Goal: Task Accomplishment & Management: Complete application form

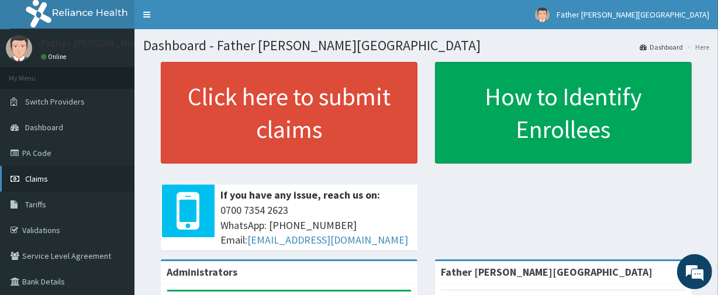
click at [34, 175] on span "Claims" at bounding box center [36, 179] width 23 height 11
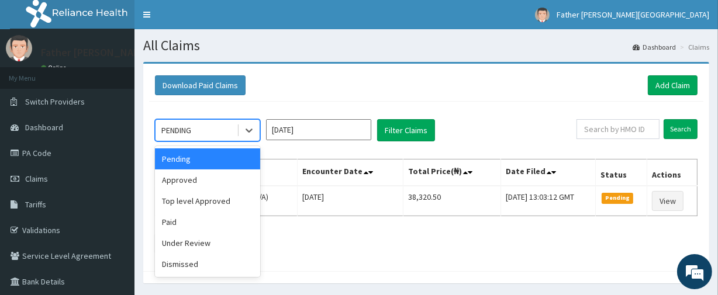
click at [183, 136] on div "PENDING" at bounding box center [176, 130] width 30 height 12
click at [182, 181] on div "Approved" at bounding box center [207, 179] width 105 height 21
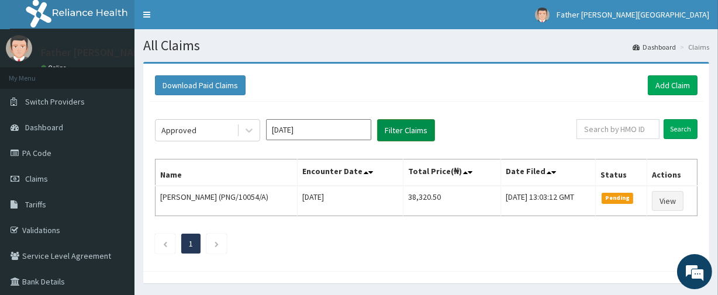
click at [411, 128] on button "Filter Claims" at bounding box center [406, 130] width 58 height 22
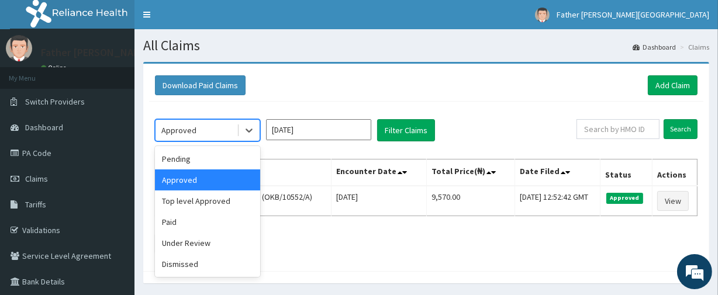
click at [201, 131] on div "Approved" at bounding box center [195, 130] width 81 height 19
drag, startPoint x: 192, startPoint y: 199, endPoint x: 277, endPoint y: 174, distance: 88.4
click at [193, 198] on div "Top level Approved" at bounding box center [207, 200] width 105 height 21
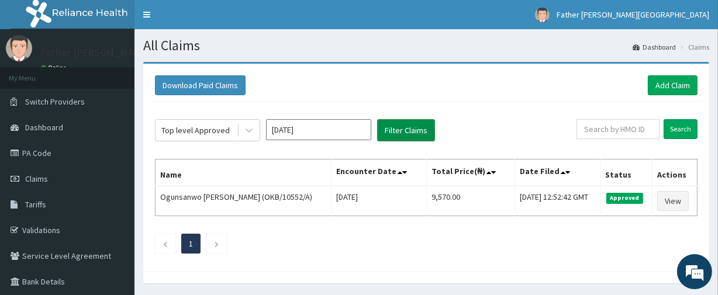
click at [406, 132] on button "Filter Claims" at bounding box center [406, 130] width 58 height 22
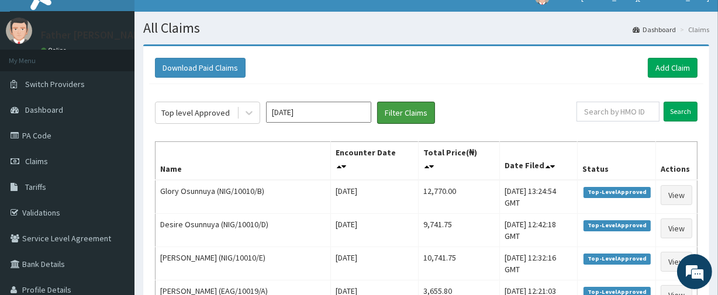
scroll to position [5, 0]
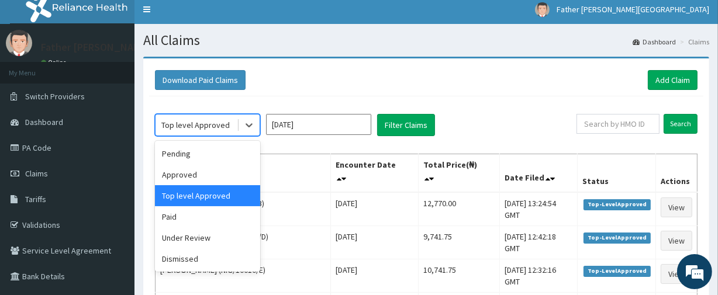
click at [213, 132] on div "Top level Approved" at bounding box center [195, 125] width 81 height 19
click at [188, 235] on div "Under Review" at bounding box center [207, 237] width 105 height 21
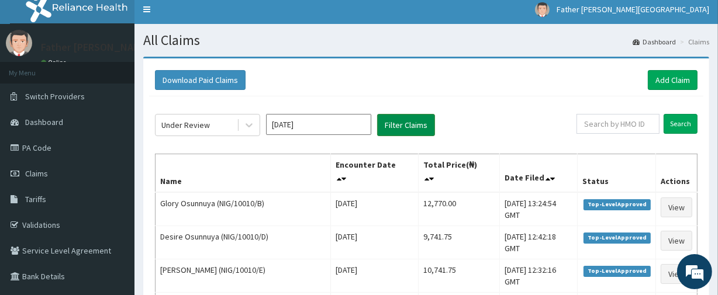
click at [397, 120] on button "Filter Claims" at bounding box center [406, 125] width 58 height 22
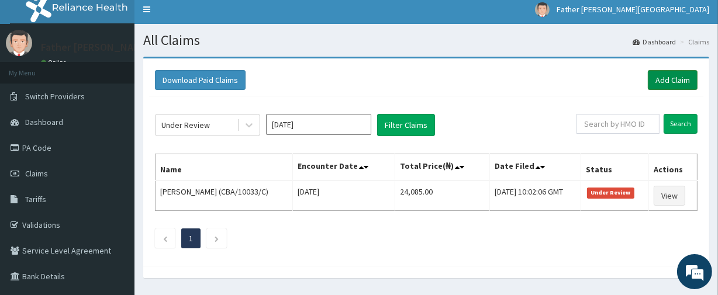
click at [668, 79] on link "Add Claim" at bounding box center [672, 80] width 50 height 20
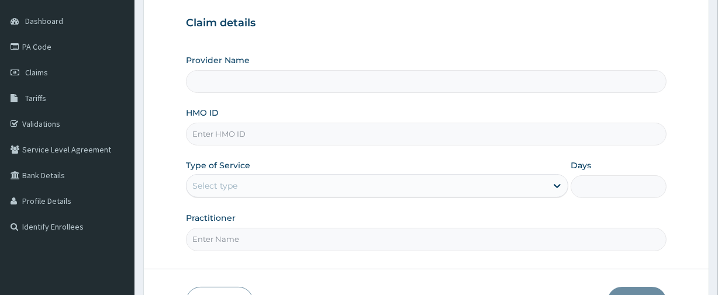
scroll to position [110, 0]
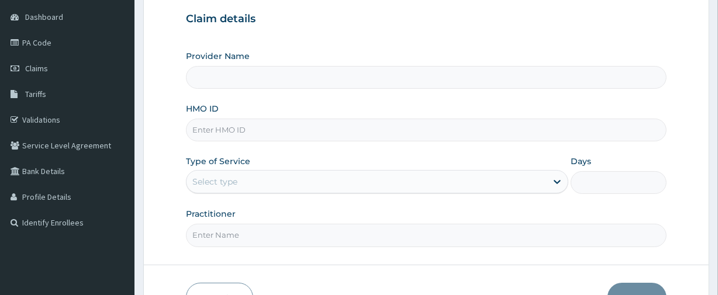
click at [268, 136] on input "HMO ID" at bounding box center [426, 130] width 480 height 23
paste input "PEM/10007/A"
type input "PEM/10007/A"
type input "Father [PERSON_NAME][GEOGRAPHIC_DATA]"
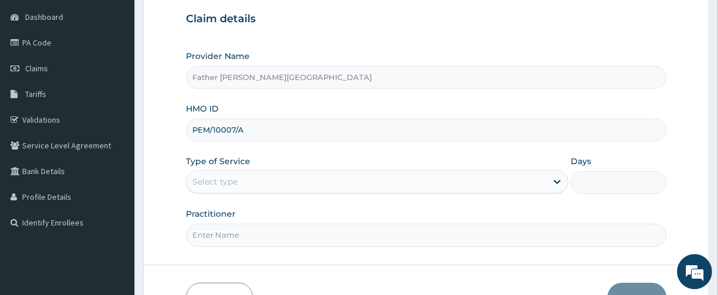
type input "PEM/10007/A"
click at [232, 185] on div "Select type" at bounding box center [214, 182] width 45 height 12
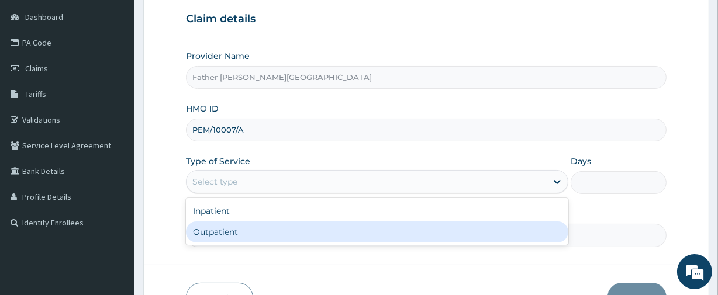
click at [218, 230] on div "Outpatient" at bounding box center [377, 231] width 382 height 21
type input "1"
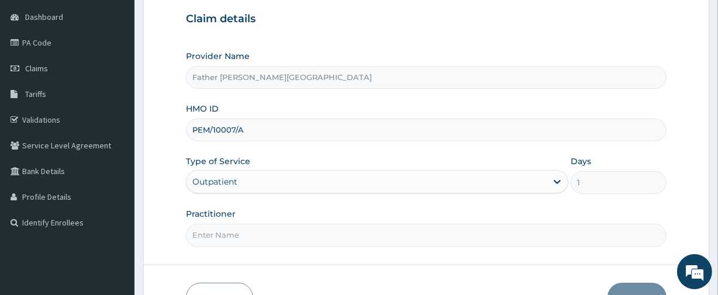
click at [235, 240] on input "Practitioner" at bounding box center [426, 235] width 480 height 23
type input "EMEKA"
click at [633, 286] on button "Next" at bounding box center [636, 298] width 59 height 30
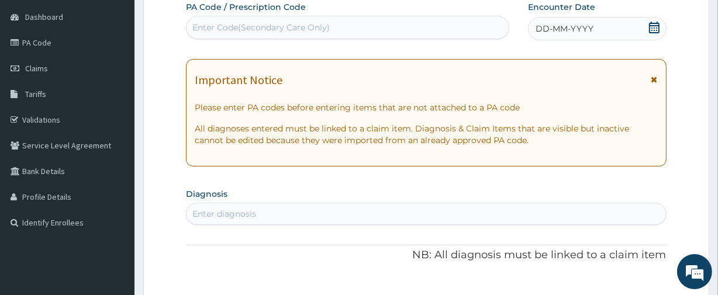
scroll to position [0, 0]
click at [287, 23] on div "Enter Code(Secondary Care Only)" at bounding box center [260, 28] width 137 height 12
paste input "PA/9193CC"
type input "PA/9193CC"
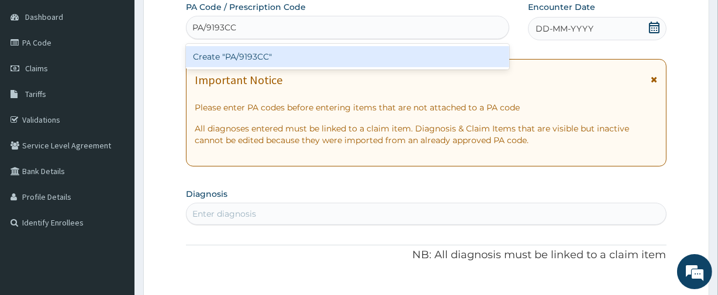
click at [199, 57] on div "Create "PA/9193CC"" at bounding box center [347, 56] width 323 height 21
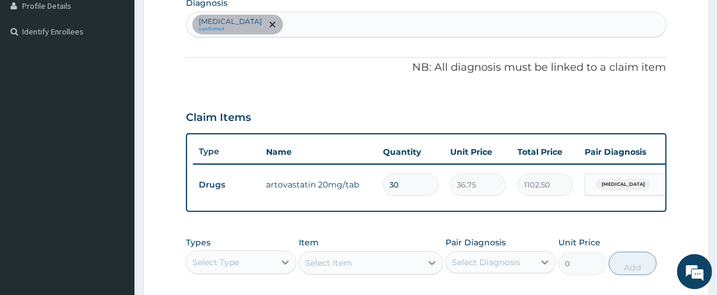
scroll to position [320, 0]
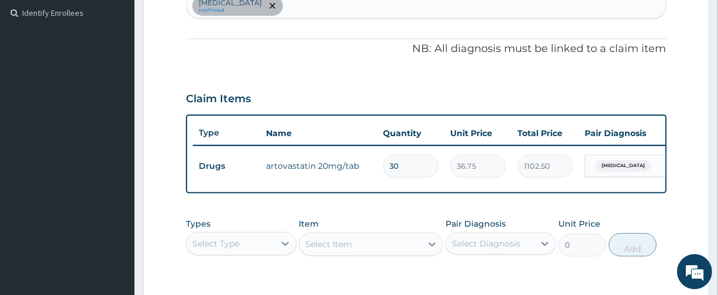
type input "3"
type input "110.25"
type input "0.00"
type input "1"
type input "36.75"
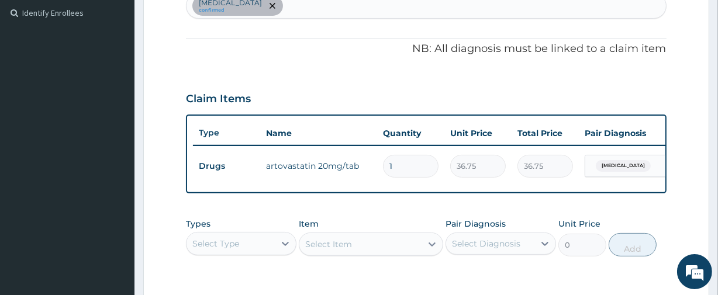
type input "14"
type input "514.50"
type input "14"
click at [237, 248] on div "Select Type" at bounding box center [215, 244] width 47 height 12
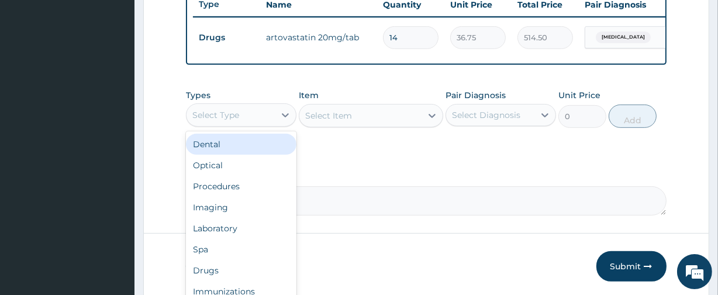
scroll to position [450, 0]
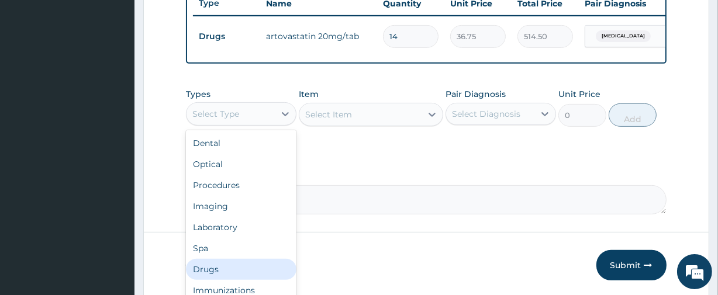
click at [218, 276] on div "Drugs" at bounding box center [241, 269] width 110 height 21
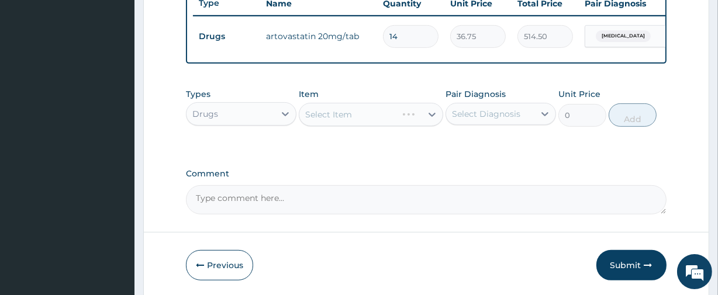
click at [347, 126] on div "Select Item" at bounding box center [371, 114] width 144 height 23
click at [343, 123] on div "Select Item" at bounding box center [371, 114] width 144 height 23
click at [337, 123] on div "Select Item" at bounding box center [371, 114] width 144 height 23
click at [331, 124] on div "Select Item" at bounding box center [371, 114] width 144 height 23
click at [337, 120] on div "Select Item" at bounding box center [328, 115] width 47 height 12
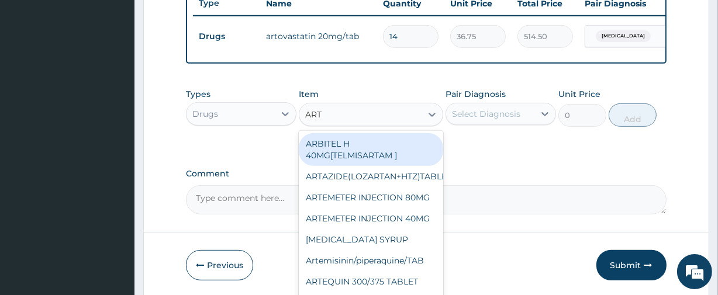
type input "ARTO"
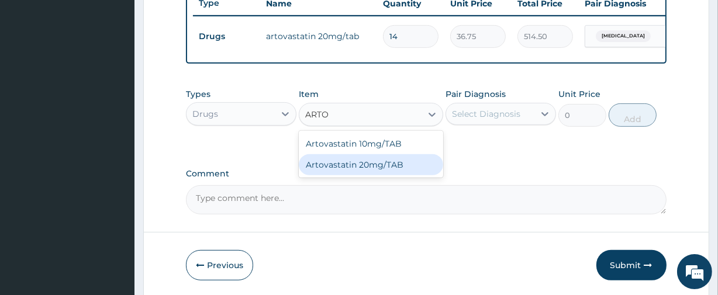
click at [369, 173] on div "Artovastatin 20mg/TAB" at bounding box center [371, 164] width 144 height 21
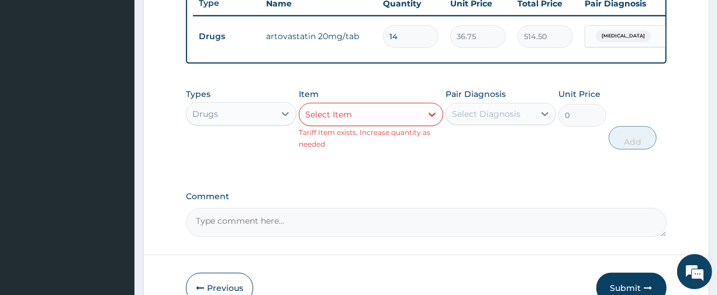
click at [329, 120] on div "Select Item" at bounding box center [328, 115] width 47 height 12
type input "ATO"
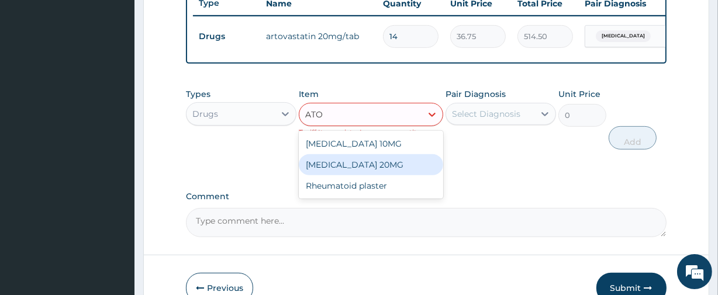
click at [340, 165] on div "ATORVASTATIN 20MG" at bounding box center [371, 164] width 144 height 21
type input "167.47"
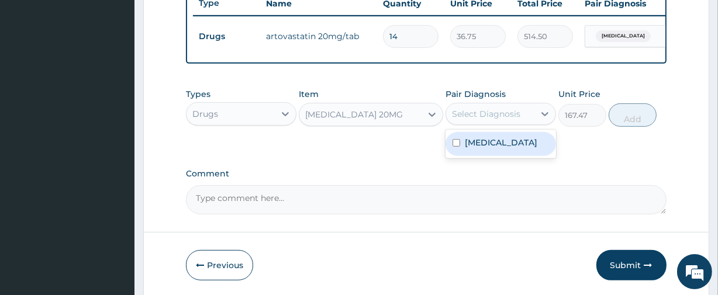
click at [488, 120] on div "Select Diagnosis" at bounding box center [486, 114] width 68 height 12
click at [478, 155] on div "Hyperlipidemia" at bounding box center [500, 144] width 110 height 24
checkbox input "true"
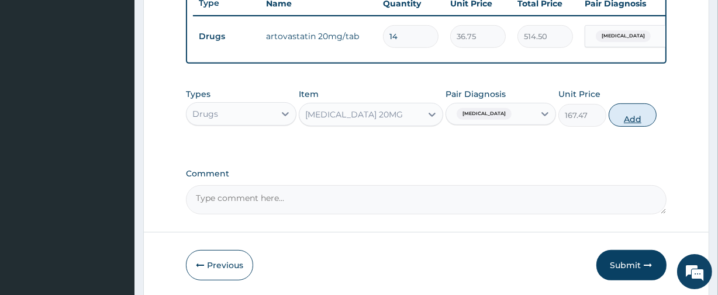
click at [631, 124] on button "Add" at bounding box center [632, 114] width 48 height 23
type input "0"
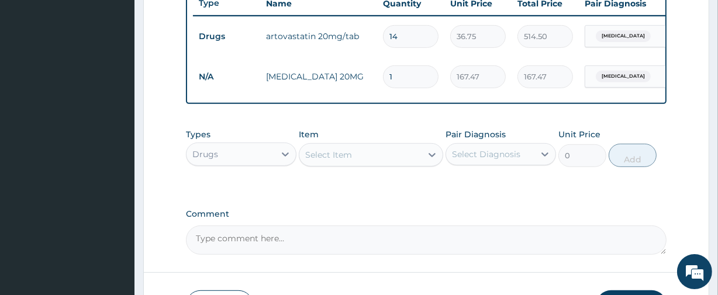
type input "14"
type input "2344.58"
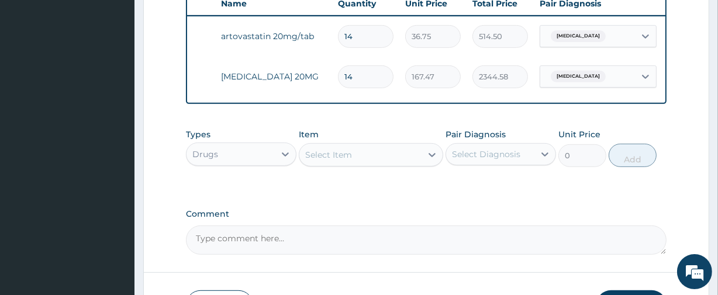
scroll to position [0, 106]
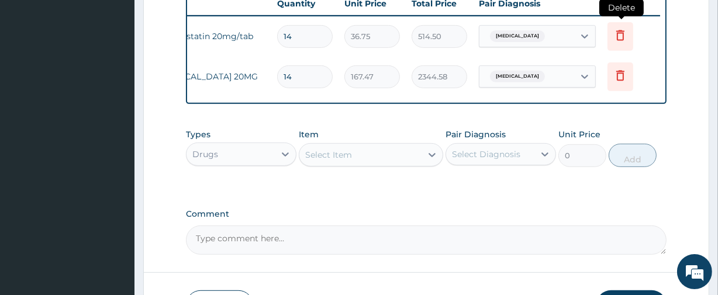
type input "14"
click at [619, 33] on icon at bounding box center [620, 35] width 14 height 14
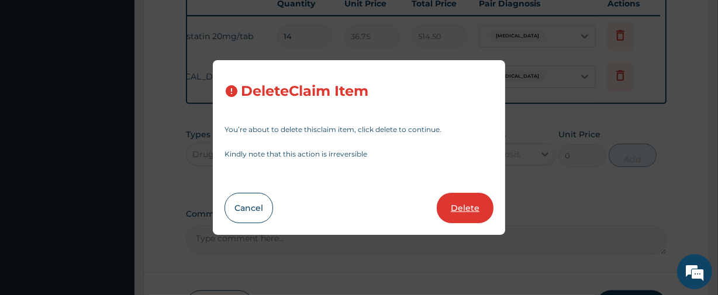
click at [464, 205] on button "Delete" at bounding box center [464, 208] width 57 height 30
type input "167.47"
type input "2344.58"
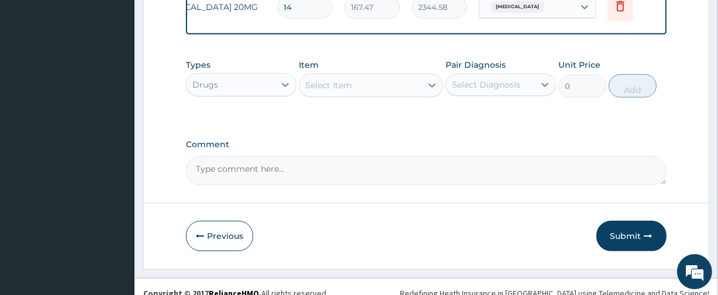
scroll to position [482, 0]
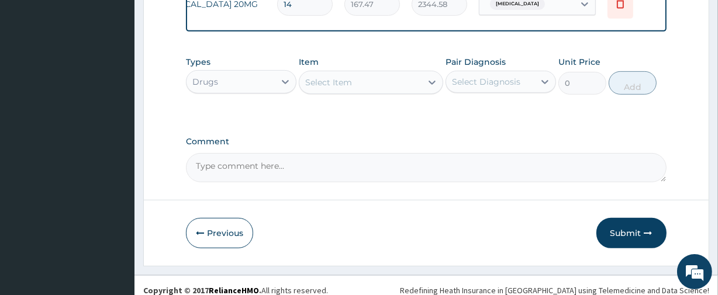
click at [330, 88] on div "Select Item" at bounding box center [328, 83] width 47 height 12
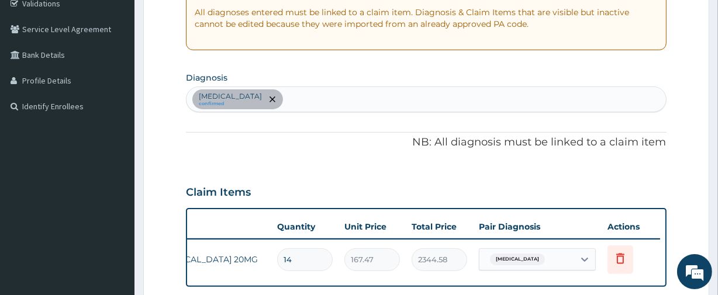
scroll to position [210, 0]
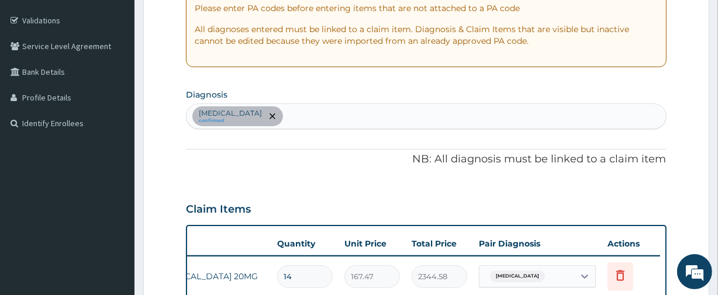
click at [375, 111] on div "Hyperlipidemia confirmed" at bounding box center [425, 116] width 479 height 25
type input "MALARIA"
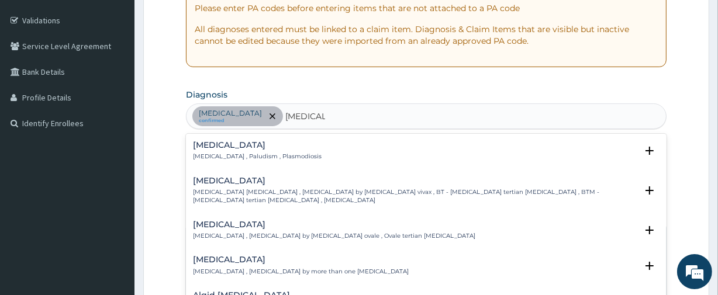
click at [217, 151] on div "Malaria Malaria , Paludism , Plasmodiosis" at bounding box center [257, 151] width 129 height 20
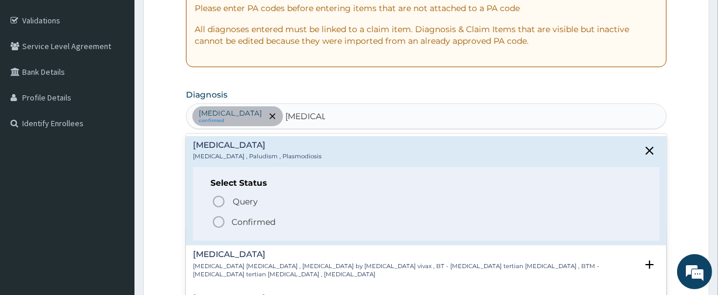
click at [218, 221] on icon "status option filled" at bounding box center [219, 222] width 14 height 14
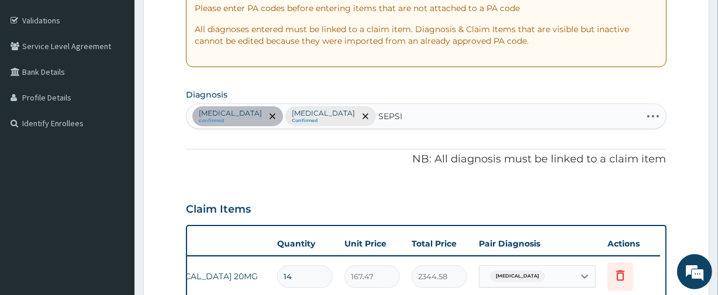
type input "SEPSIS"
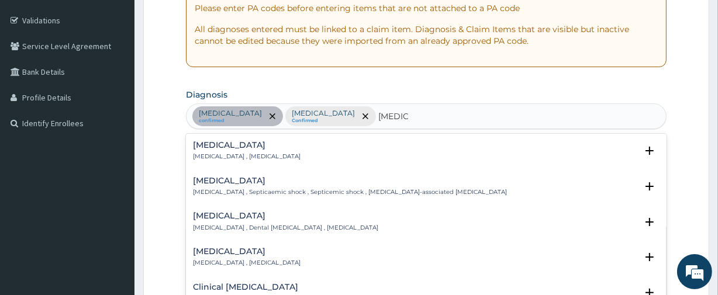
click at [217, 148] on h4 "Sepsis" at bounding box center [247, 145] width 108 height 9
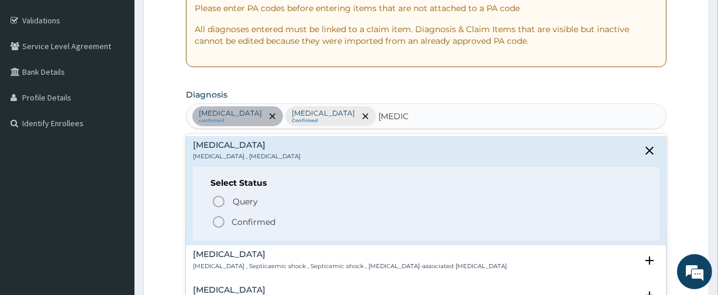
click at [218, 224] on icon "status option filled" at bounding box center [219, 222] width 14 height 14
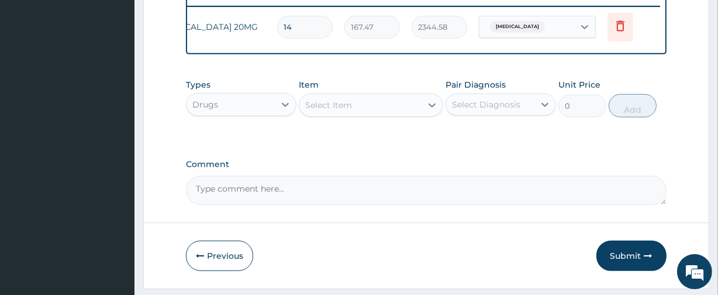
scroll to position [472, 0]
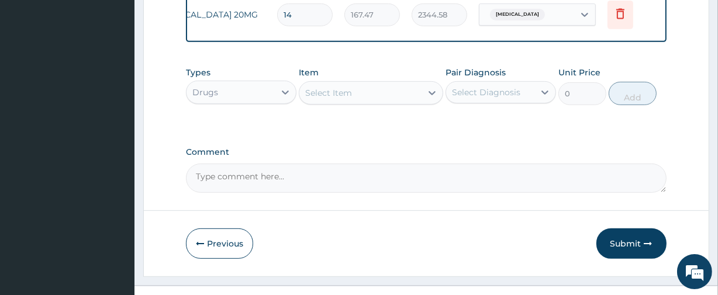
click at [320, 102] on div "Select Item" at bounding box center [360, 93] width 122 height 19
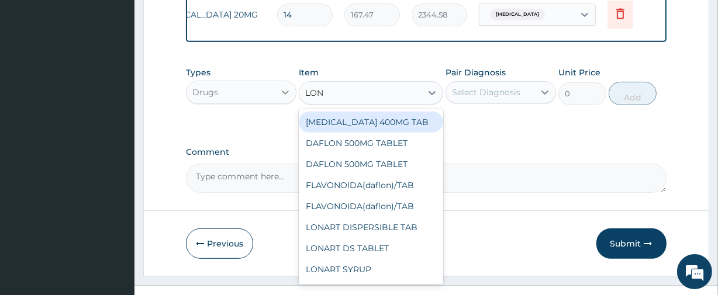
type input "LONA"
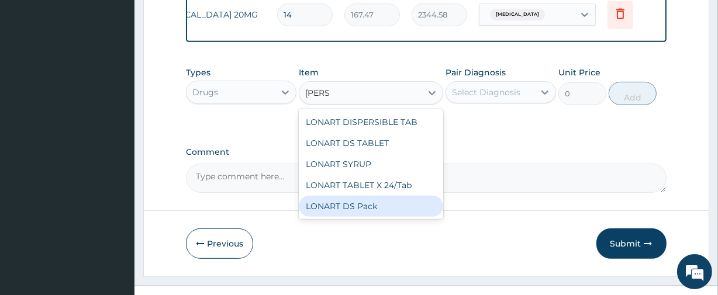
click at [348, 216] on div "LONART DS Pack" at bounding box center [371, 206] width 144 height 21
type input "3000"
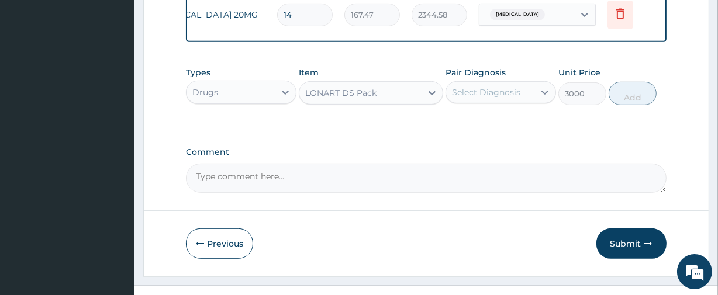
click at [481, 94] on div "Select Diagnosis" at bounding box center [486, 92] width 68 height 12
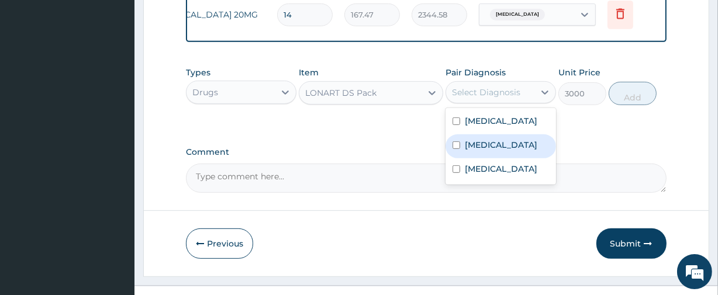
click at [479, 148] on label "Malaria" at bounding box center [501, 145] width 72 height 12
checkbox input "true"
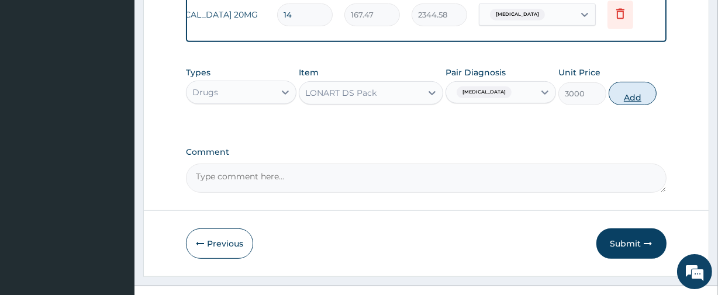
click at [639, 103] on button "Add" at bounding box center [632, 93] width 48 height 23
type input "0"
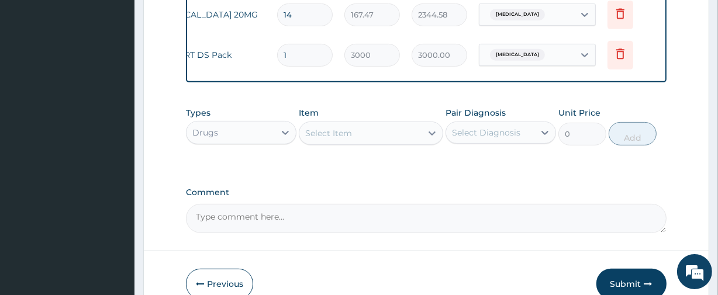
click at [351, 136] on div "Select Item" at bounding box center [328, 133] width 47 height 12
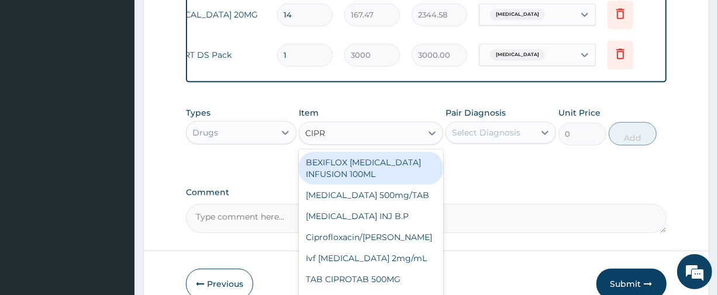
type input "CIPRO"
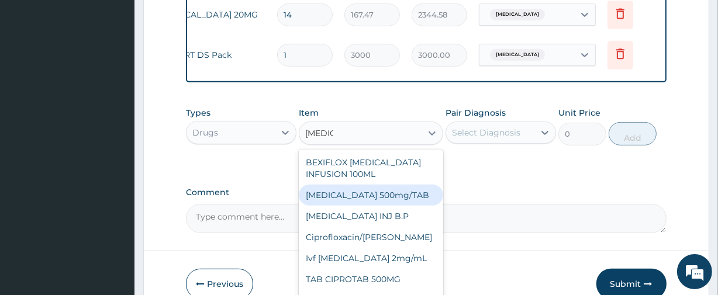
scroll to position [9, 0]
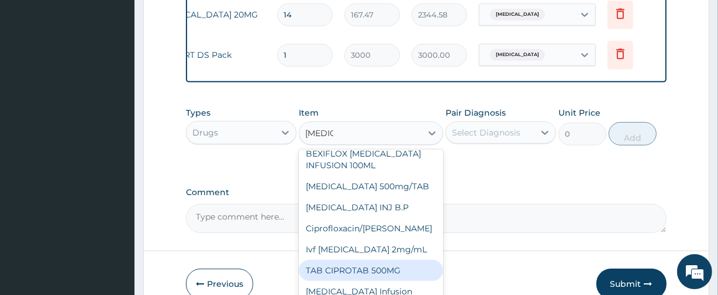
drag, startPoint x: 381, startPoint y: 282, endPoint x: 456, endPoint y: 228, distance: 92.1
click at [380, 280] on div "TAB CIPROTAB 500MG" at bounding box center [371, 270] width 144 height 21
type input "100"
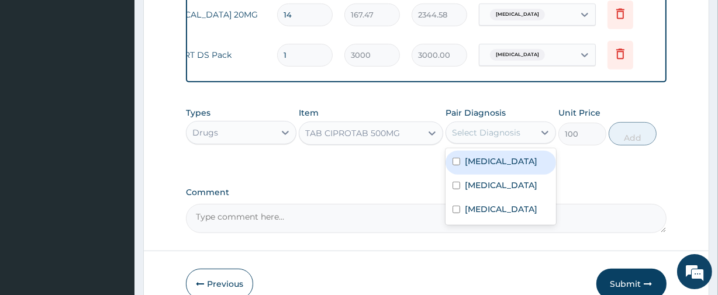
click at [487, 129] on div "Select Diagnosis" at bounding box center [500, 133] width 110 height 22
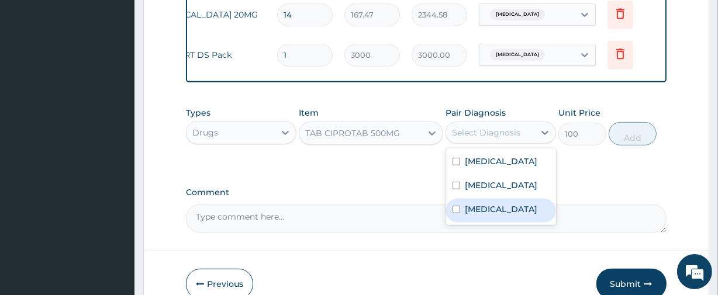
click at [472, 210] on label "Sepsis" at bounding box center [501, 209] width 72 height 12
checkbox input "true"
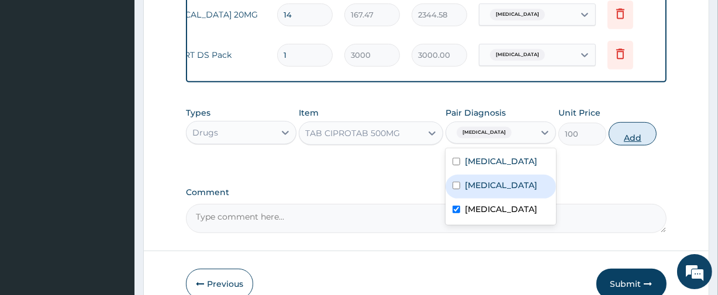
click at [641, 136] on button "Add" at bounding box center [632, 133] width 48 height 23
type input "0"
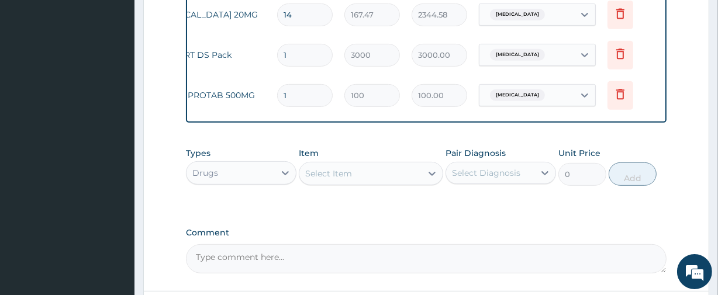
type input "10"
type input "1000.00"
type input "10"
click at [351, 179] on div "Select Item" at bounding box center [328, 174] width 47 height 12
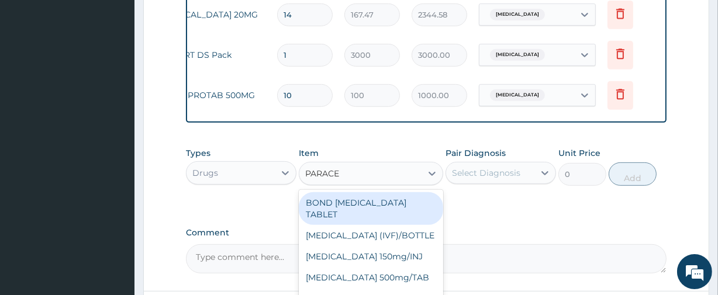
type input "PARACET"
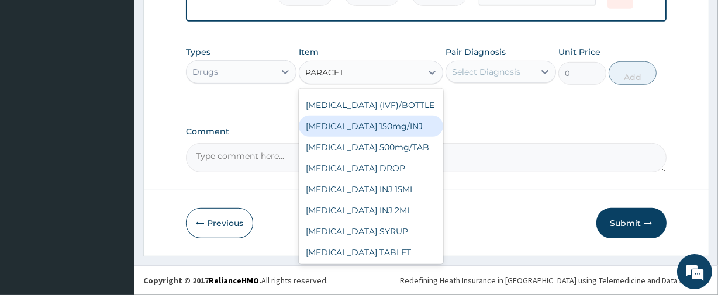
scroll to position [72, 0]
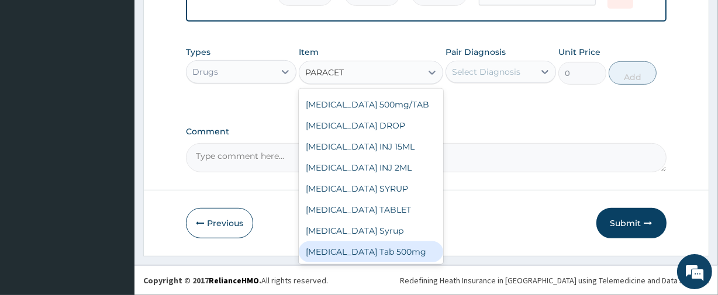
drag, startPoint x: 384, startPoint y: 244, endPoint x: 387, endPoint y: 229, distance: 15.5
click at [384, 243] on div "Paracetamol Tab 500mg" at bounding box center [371, 251] width 144 height 21
type input "15"
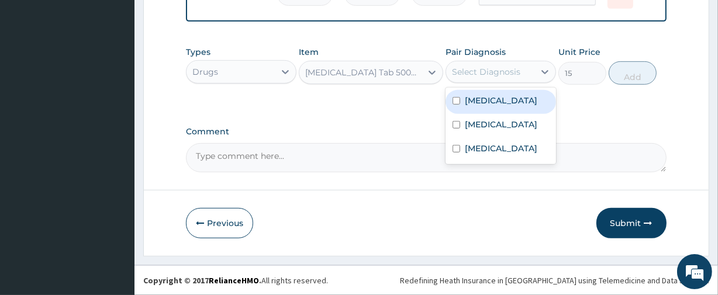
drag, startPoint x: 466, startPoint y: 70, endPoint x: 478, endPoint y: 82, distance: 17.8
click at [466, 70] on div "Select Diagnosis" at bounding box center [486, 72] width 68 height 12
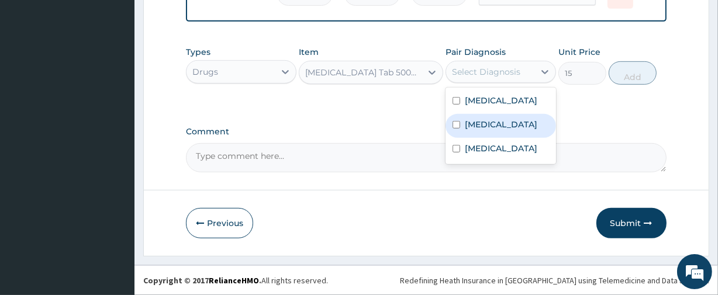
click at [476, 128] on label "Malaria" at bounding box center [501, 125] width 72 height 12
checkbox input "true"
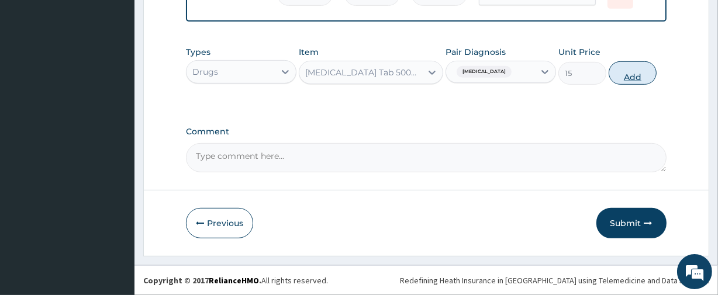
click at [638, 77] on button "Add" at bounding box center [632, 72] width 48 height 23
type input "0"
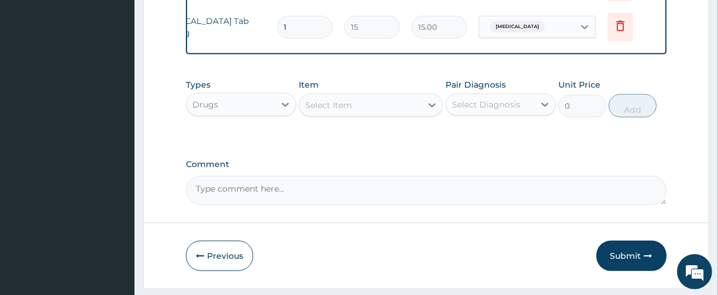
type input "19"
type input "285.00"
type input "1"
type input "15.00"
type input "18"
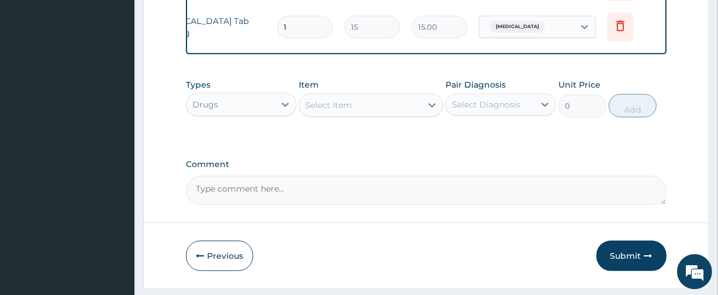
type input "270.00"
type input "18"
click at [257, 114] on div "Drugs" at bounding box center [230, 104] width 88 height 19
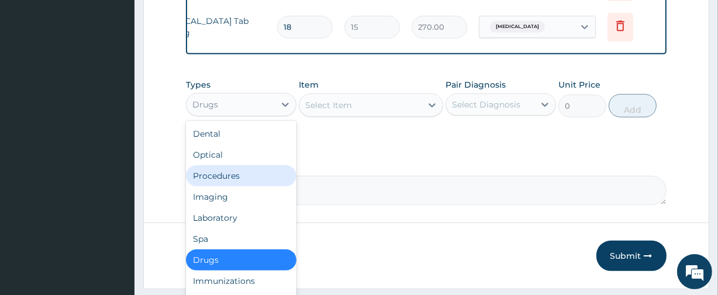
click at [223, 186] on div "Procedures" at bounding box center [241, 175] width 110 height 21
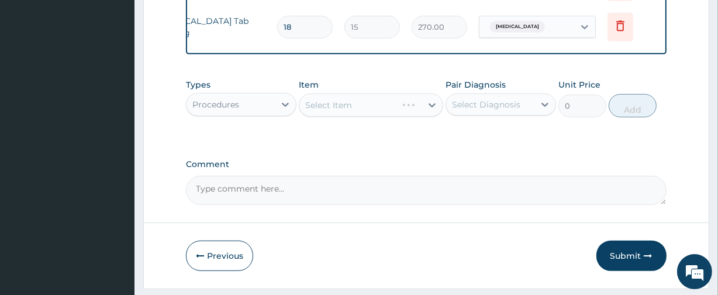
click at [337, 111] on div "Select Item" at bounding box center [371, 104] width 144 height 23
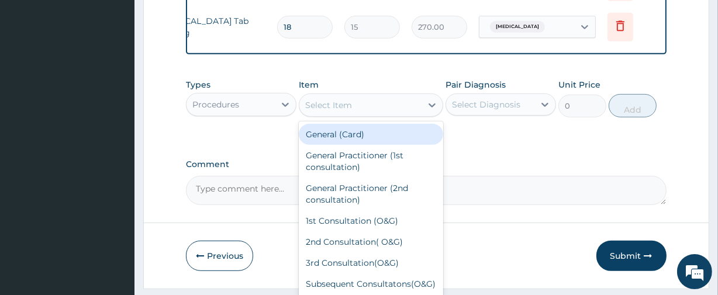
click at [337, 111] on div "Select Item" at bounding box center [328, 105] width 47 height 12
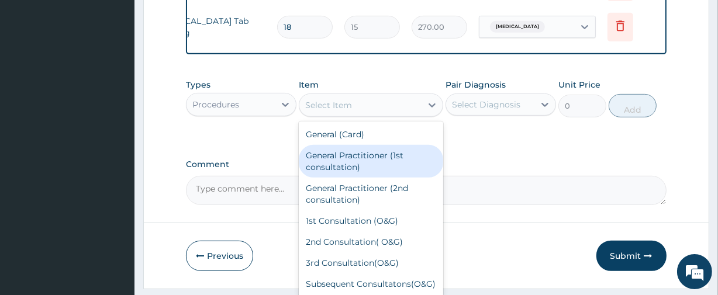
drag, startPoint x: 341, startPoint y: 166, endPoint x: 390, endPoint y: 162, distance: 49.8
click at [351, 167] on div "General Practitioner (1st consultation)" at bounding box center [371, 161] width 144 height 33
type input "1500"
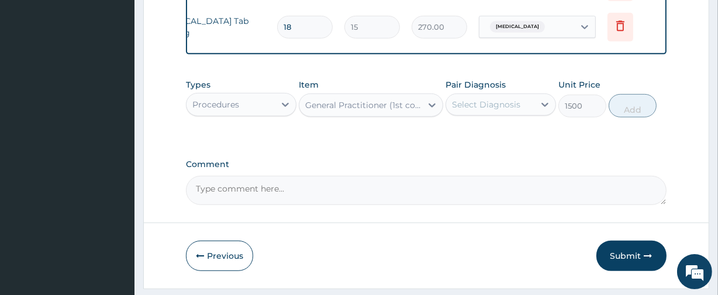
click at [486, 114] on div "Select Diagnosis" at bounding box center [490, 104] width 88 height 19
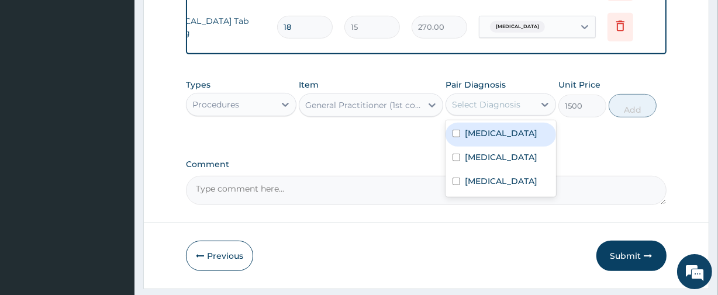
click at [485, 139] on label "[MEDICAL_DATA]" at bounding box center [501, 133] width 72 height 12
checkbox input "true"
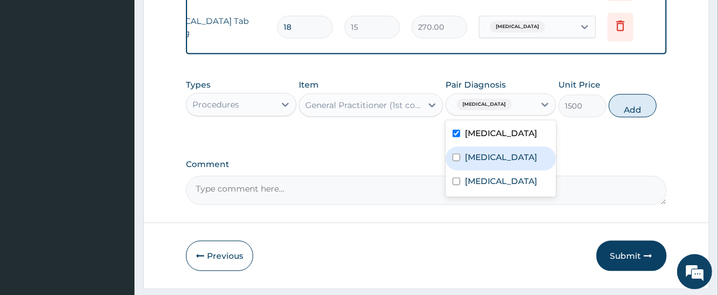
click at [457, 161] on input "checkbox" at bounding box center [456, 158] width 8 height 8
checkbox input "true"
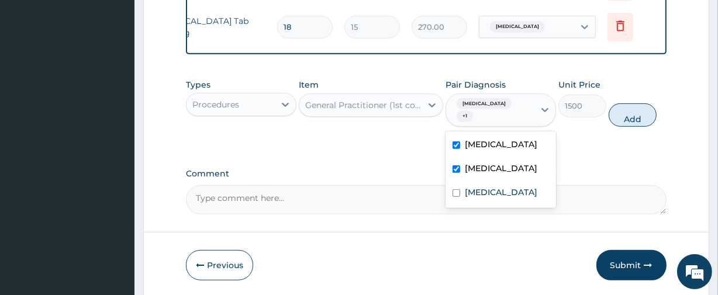
click at [460, 150] on div "[MEDICAL_DATA]" at bounding box center [500, 146] width 110 height 24
checkbox input "false"
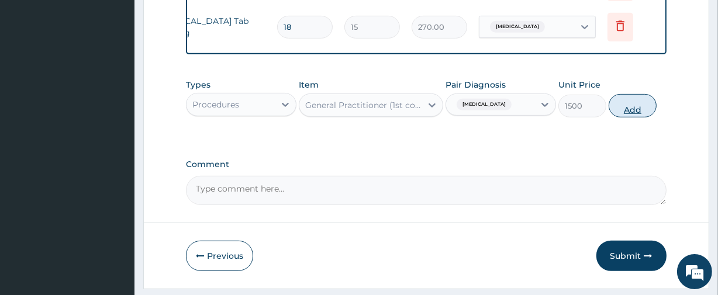
click at [635, 113] on button "Add" at bounding box center [632, 105] width 48 height 23
type input "0"
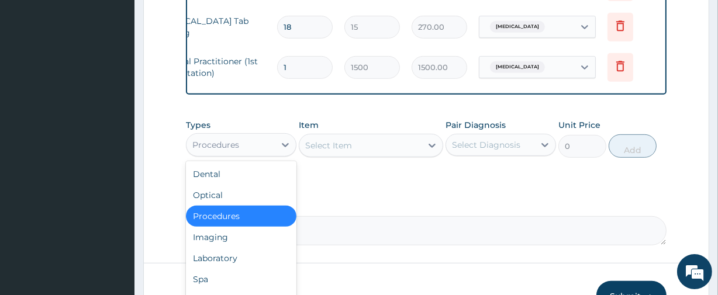
click at [227, 151] on div "Procedures" at bounding box center [215, 145] width 47 height 12
drag, startPoint x: 222, startPoint y: 262, endPoint x: 245, endPoint y: 241, distance: 31.0
click at [227, 258] on div "Laboratory" at bounding box center [241, 258] width 110 height 21
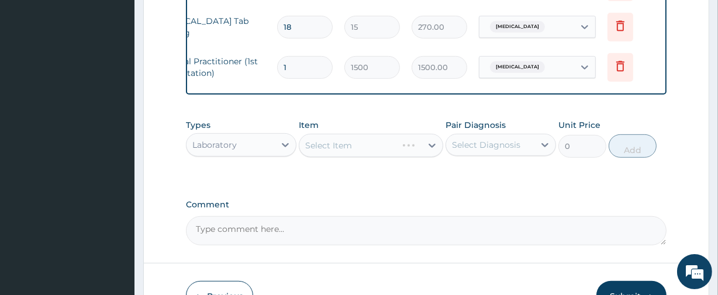
click at [338, 150] on div "Select Item" at bounding box center [371, 145] width 144 height 23
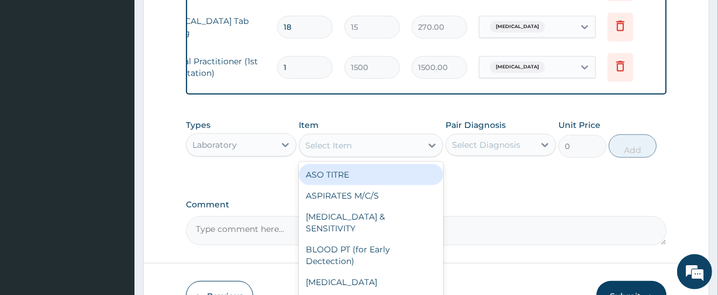
click at [324, 151] on div "Select Item" at bounding box center [328, 146] width 47 height 12
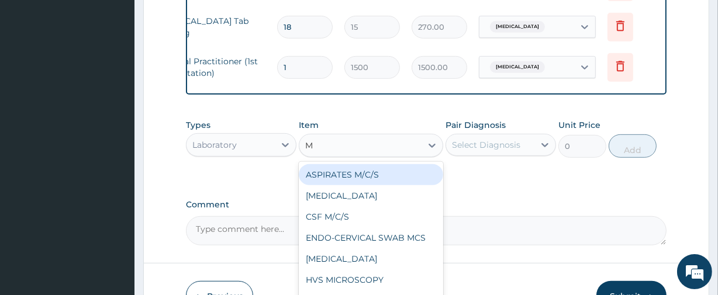
type input "MP"
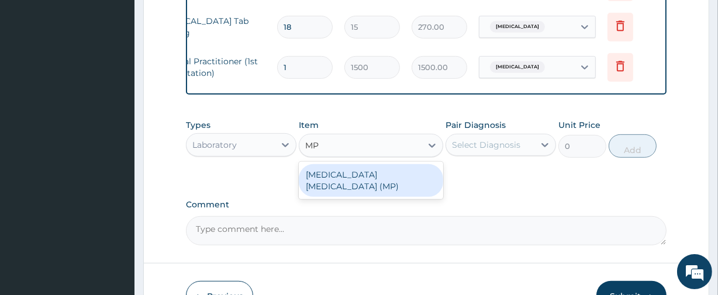
click at [346, 179] on div "Malaria Parasite (MP)" at bounding box center [371, 180] width 144 height 33
type input "1000"
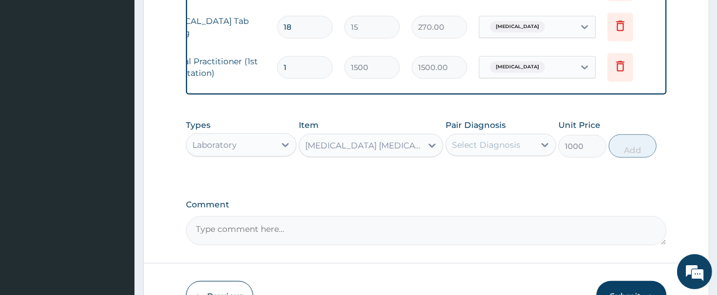
click at [483, 146] on div "Select Diagnosis" at bounding box center [486, 145] width 68 height 12
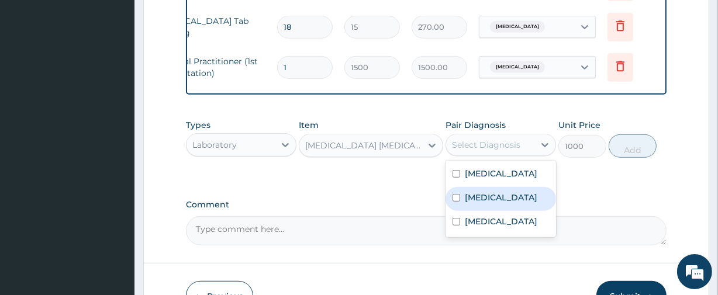
click at [480, 203] on label "Malaria" at bounding box center [501, 198] width 72 height 12
checkbox input "true"
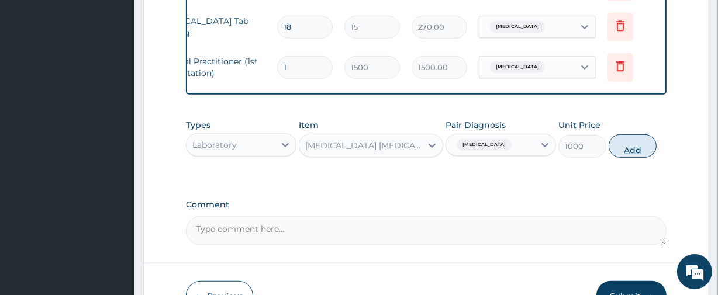
click at [642, 158] on button "Add" at bounding box center [632, 145] width 48 height 23
type input "0"
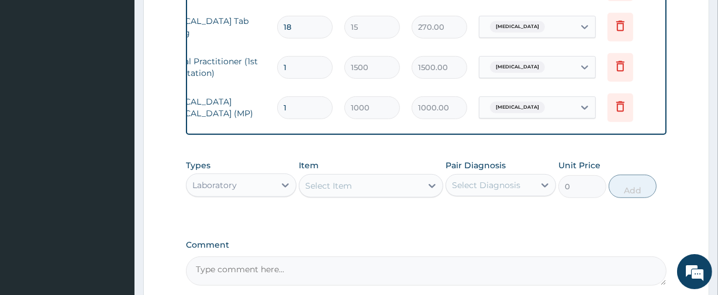
click at [337, 192] on div "Select Item" at bounding box center [328, 186] width 47 height 12
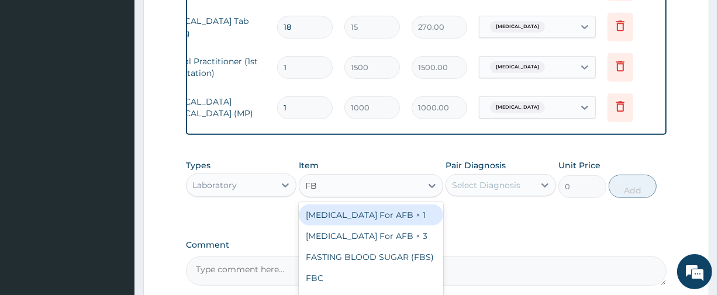
type input "FBC"
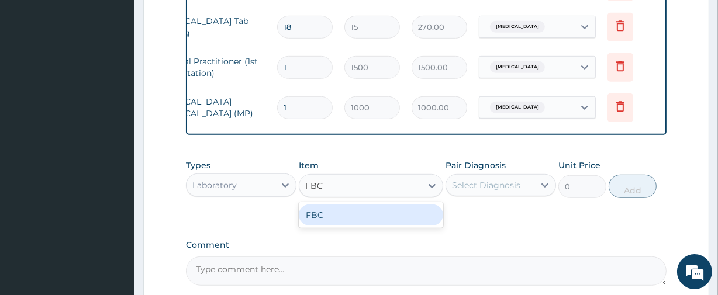
click at [330, 220] on div "FBC" at bounding box center [371, 215] width 144 height 21
type input "2000"
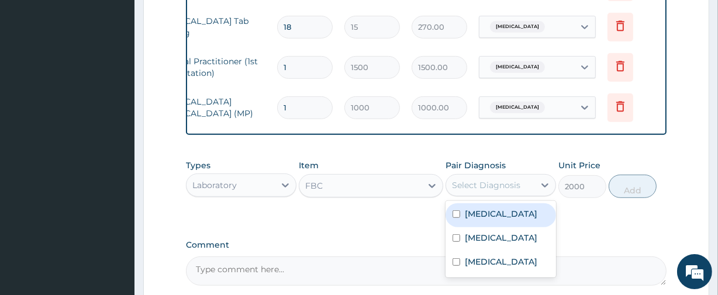
click at [479, 188] on div "Select Diagnosis" at bounding box center [486, 185] width 68 height 12
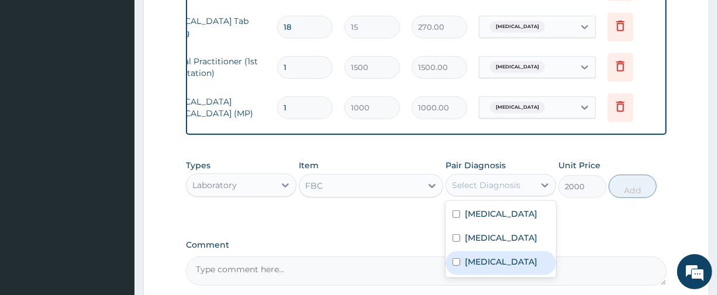
drag, startPoint x: 463, startPoint y: 265, endPoint x: 549, endPoint y: 231, distance: 92.3
click at [463, 265] on div "Sepsis" at bounding box center [500, 263] width 110 height 24
checkbox input "true"
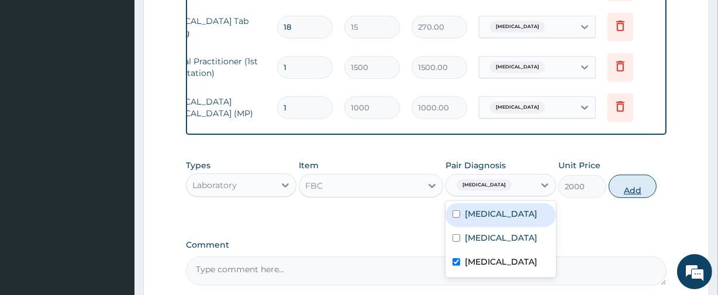
click at [640, 197] on button "Add" at bounding box center [632, 186] width 48 height 23
type input "0"
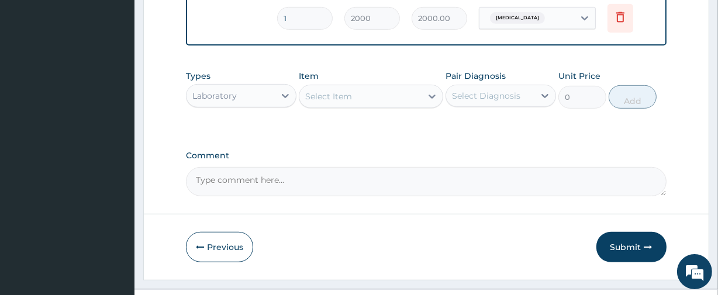
scroll to position [743, 0]
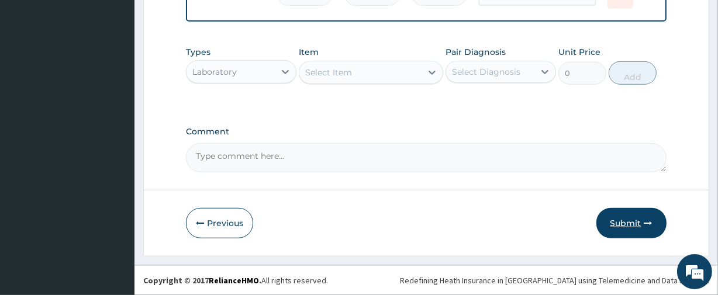
click at [625, 216] on button "Submit" at bounding box center [631, 223] width 70 height 30
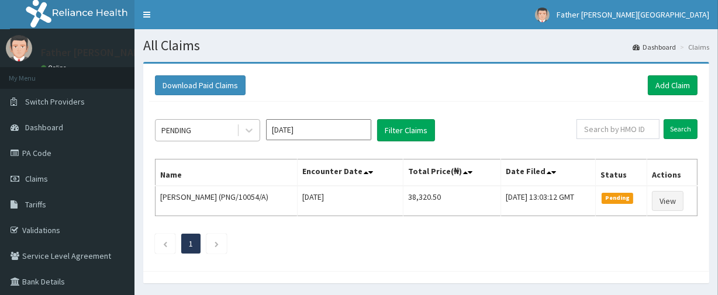
click at [195, 127] on div "PENDING" at bounding box center [195, 130] width 81 height 19
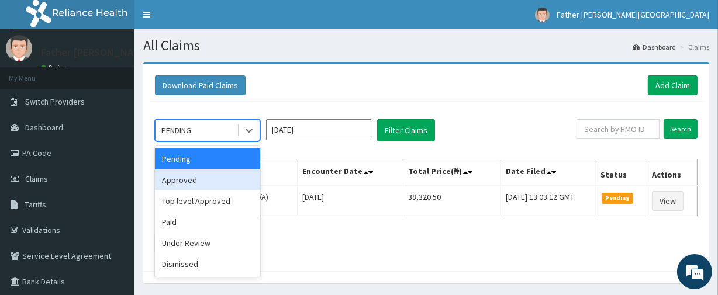
click at [186, 177] on div "Approved" at bounding box center [207, 179] width 105 height 21
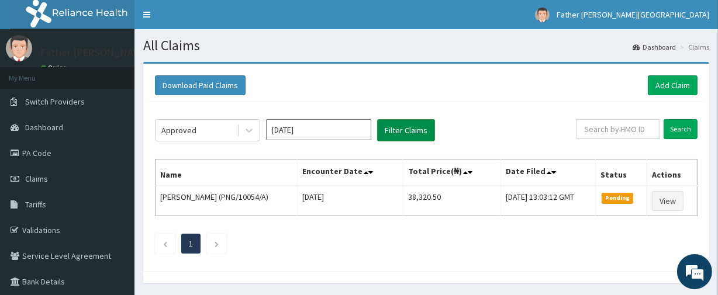
click at [394, 123] on button "Filter Claims" at bounding box center [406, 130] width 58 height 22
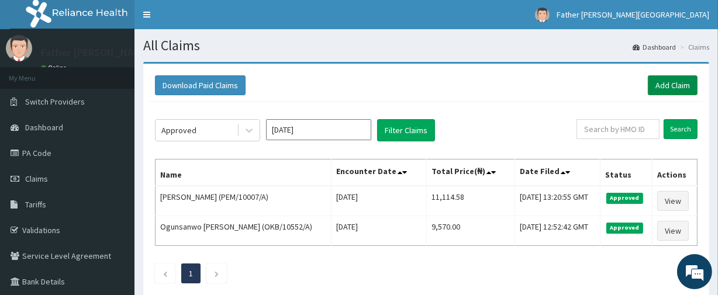
click at [669, 83] on link "Add Claim" at bounding box center [672, 85] width 50 height 20
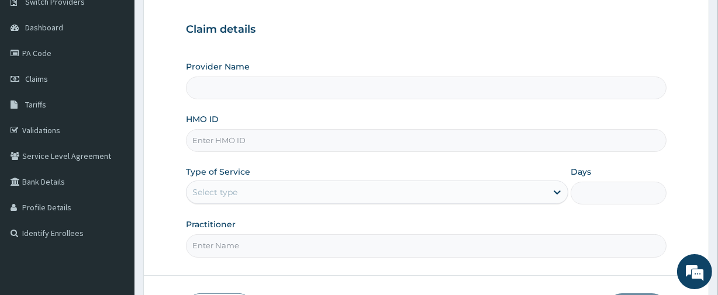
scroll to position [126, 0]
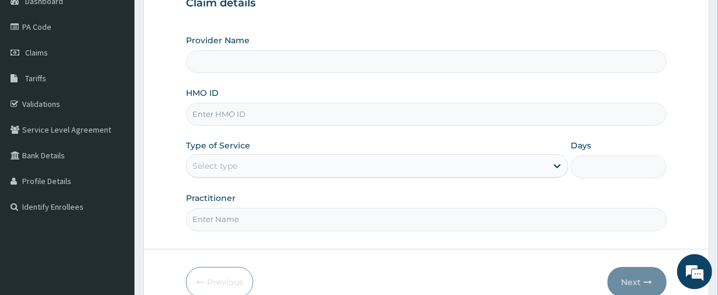
click at [242, 119] on input "HMO ID" at bounding box center [426, 114] width 480 height 23
paste input "RAM/10035/A"
type input "RAM/10035/A"
type input "Father [PERSON_NAME][GEOGRAPHIC_DATA]"
type input "RAM/10035/A"
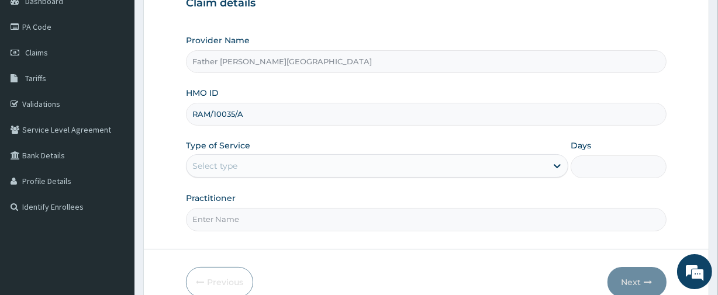
click at [235, 164] on div "Select type" at bounding box center [214, 166] width 45 height 12
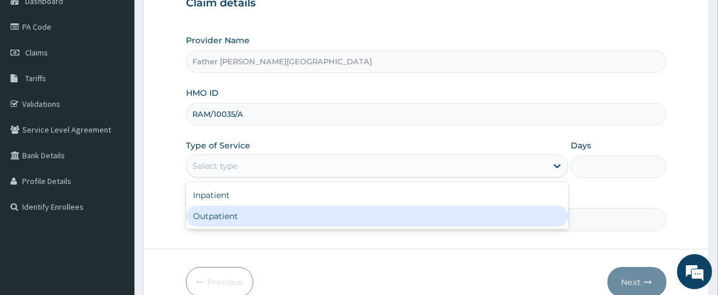
click at [227, 216] on div "Outpatient" at bounding box center [377, 216] width 382 height 21
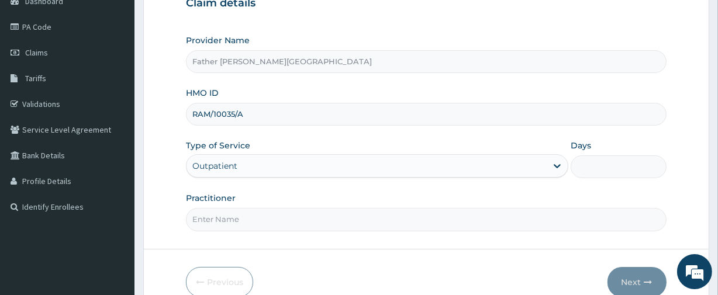
type input "1"
click at [229, 214] on input "Practitioner" at bounding box center [426, 219] width 480 height 23
type input "[PERSON_NAME]"
click at [625, 277] on button "Next" at bounding box center [636, 282] width 59 height 30
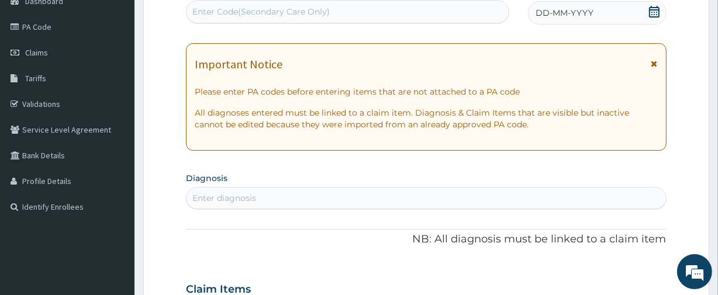
click at [238, 13] on div "Enter Code(Secondary Care Only)" at bounding box center [260, 12] width 137 height 12
paste input "PA/01A14F"
type input "PA/01A14F"
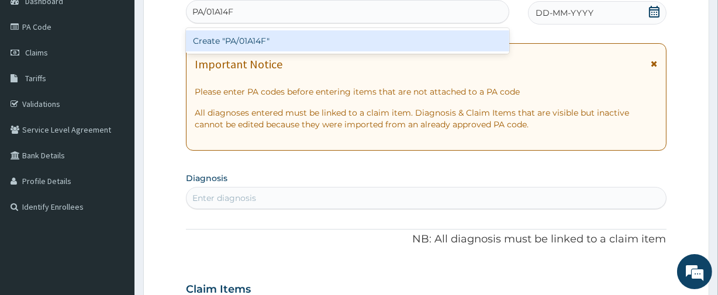
click at [206, 44] on div "Create "PA/01A14F"" at bounding box center [347, 40] width 323 height 21
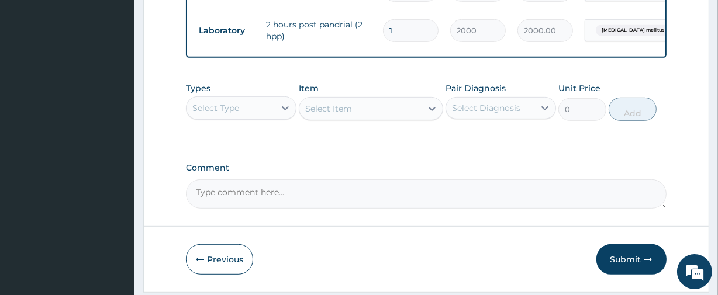
scroll to position [497, 0]
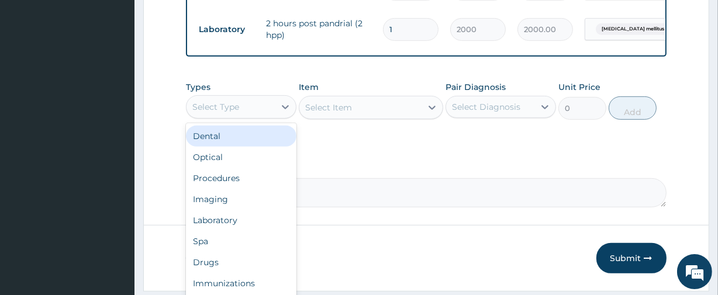
click at [234, 113] on div "Select Type" at bounding box center [215, 107] width 47 height 12
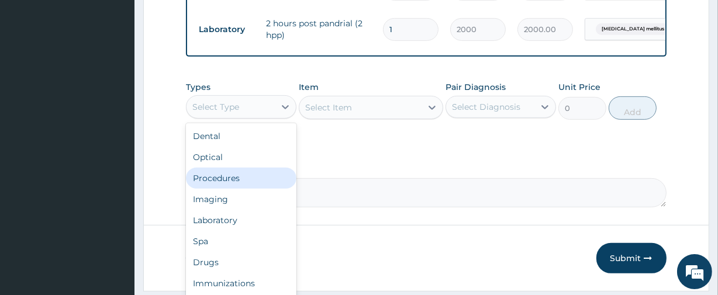
click at [223, 180] on div "Procedures" at bounding box center [241, 178] width 110 height 21
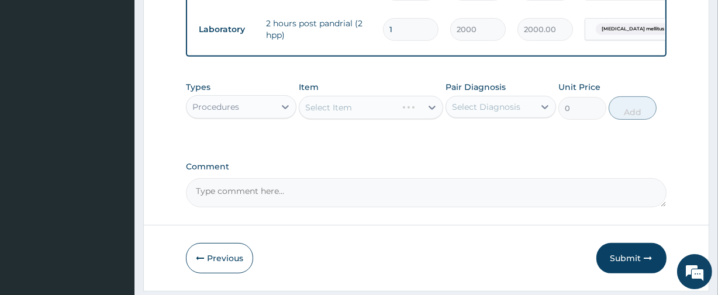
click at [337, 116] on div "Select Item" at bounding box center [371, 107] width 144 height 23
click at [337, 113] on div "Select Item" at bounding box center [328, 108] width 47 height 12
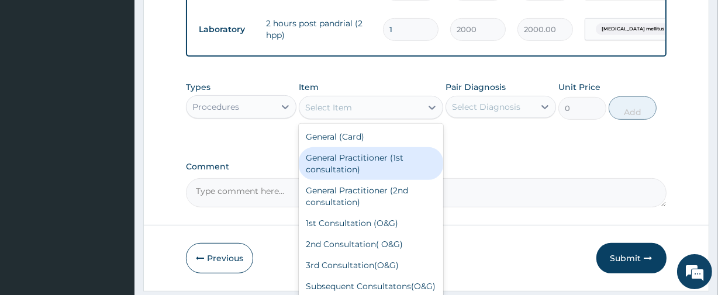
click at [345, 176] on div "General Practitioner (1st consultation)" at bounding box center [371, 163] width 144 height 33
type input "1500"
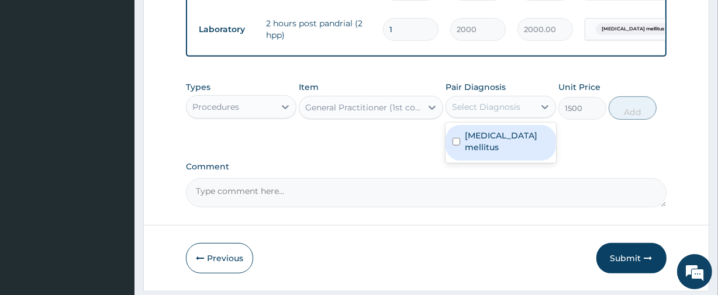
click at [466, 113] on div "Select Diagnosis" at bounding box center [486, 107] width 68 height 12
click at [483, 141] on label "Diabetes mellitus" at bounding box center [507, 141] width 84 height 23
checkbox input "true"
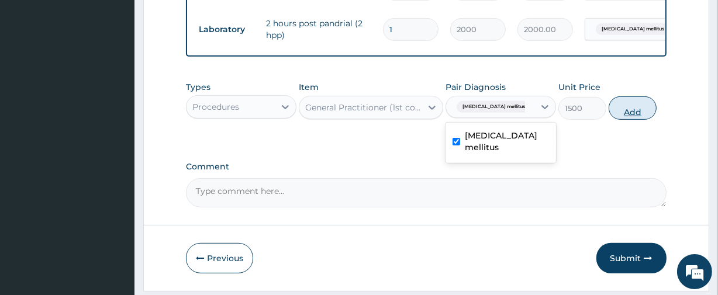
click at [639, 113] on button "Add" at bounding box center [632, 107] width 48 height 23
type input "0"
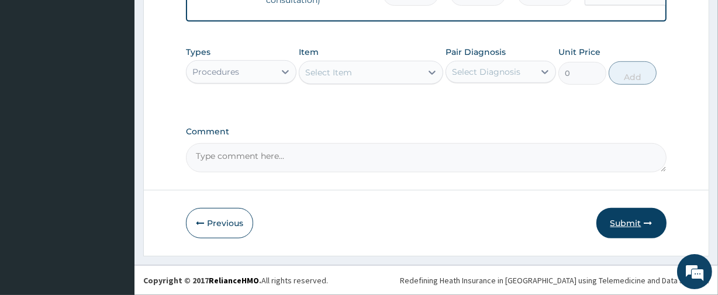
click at [621, 216] on button "Submit" at bounding box center [631, 223] width 70 height 30
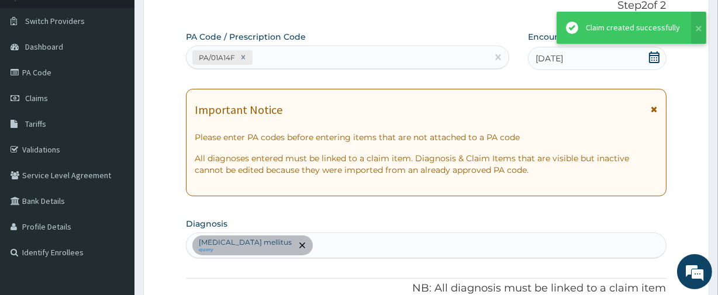
scroll to position [580, 0]
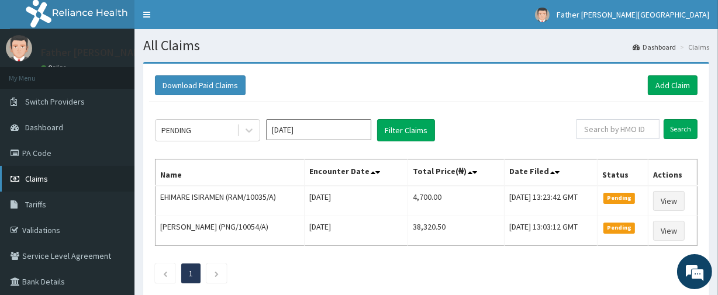
click at [41, 176] on span "Claims" at bounding box center [36, 179] width 23 height 11
click at [47, 175] on span "Claims" at bounding box center [36, 179] width 23 height 11
click at [662, 78] on link "Add Claim" at bounding box center [672, 85] width 50 height 20
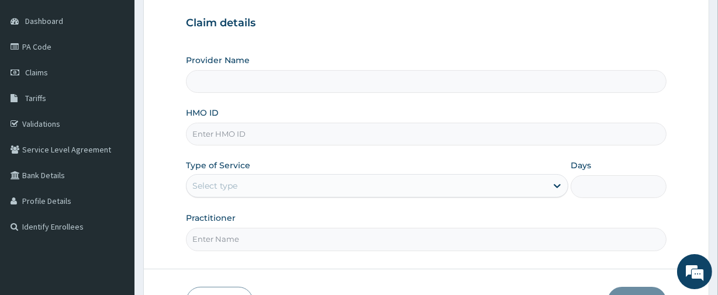
drag, startPoint x: 725, startPoint y: 89, endPoint x: 706, endPoint y: 159, distance: 71.9
click at [717, 155] on html "R EL Toggle navigation [GEOGRAPHIC_DATA][PERSON_NAME] [GEOGRAPHIC_DATA][PERSON_…" at bounding box center [359, 134] width 718 height 480
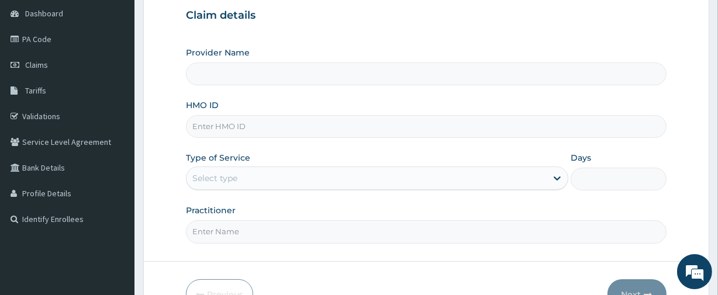
click at [272, 131] on input "HMO ID" at bounding box center [426, 126] width 480 height 23
type input "Father [PERSON_NAME][GEOGRAPHIC_DATA]"
paste input "PEM/10007/A"
type input "PEM/10007/A"
click at [240, 176] on div "Select type" at bounding box center [366, 178] width 360 height 19
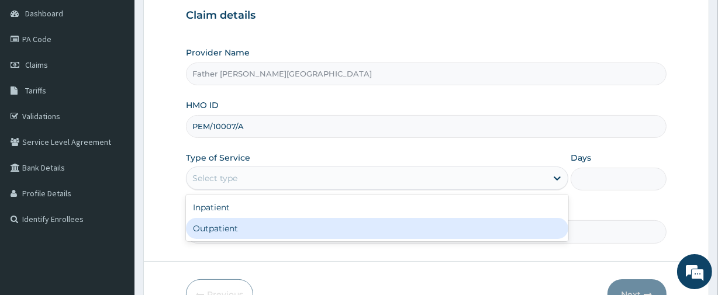
drag, startPoint x: 207, startPoint y: 230, endPoint x: 226, endPoint y: 230, distance: 18.1
click at [207, 230] on div "Outpatient" at bounding box center [377, 228] width 382 height 21
type input "1"
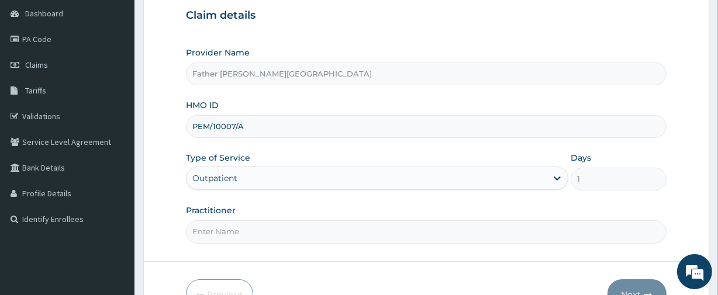
click at [225, 227] on input "Practitioner" at bounding box center [426, 231] width 480 height 23
type input "[PERSON_NAME]"
click at [629, 289] on button "Next" at bounding box center [636, 294] width 59 height 30
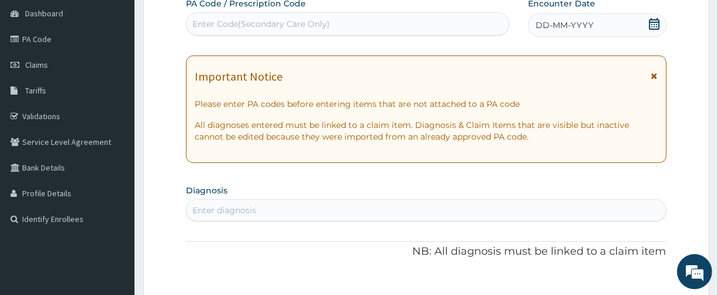
click at [337, 23] on div "Enter Code(Secondary Care Only)" at bounding box center [346, 24] width 321 height 19
paste input "PA/20756F"
type input "PA/20756F"
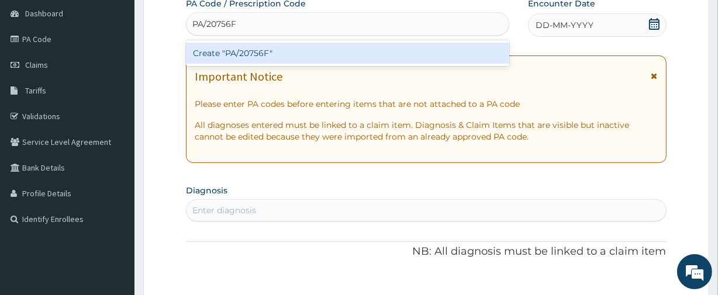
click at [210, 55] on div "Create "PA/20756F"" at bounding box center [347, 53] width 323 height 21
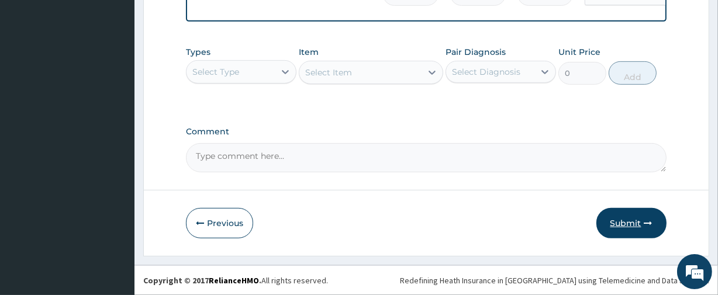
click at [626, 223] on button "Submit" at bounding box center [631, 223] width 70 height 30
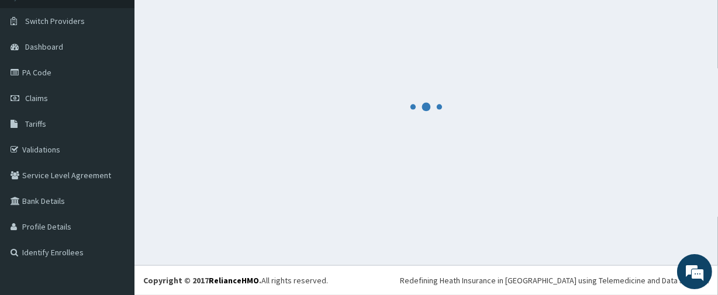
scroll to position [499, 0]
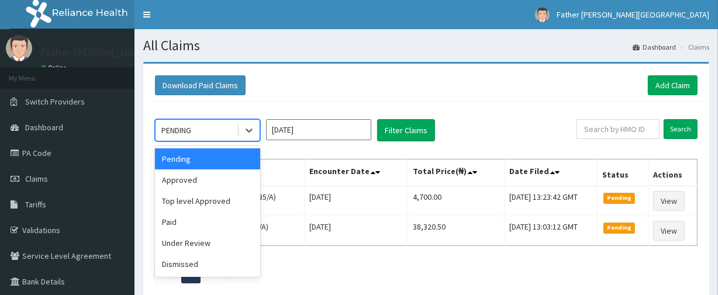
click at [188, 133] on div "PENDING" at bounding box center [176, 130] width 30 height 12
drag, startPoint x: 179, startPoint y: 176, endPoint x: 221, endPoint y: 169, distance: 42.7
click at [180, 176] on div "Approved" at bounding box center [207, 179] width 105 height 21
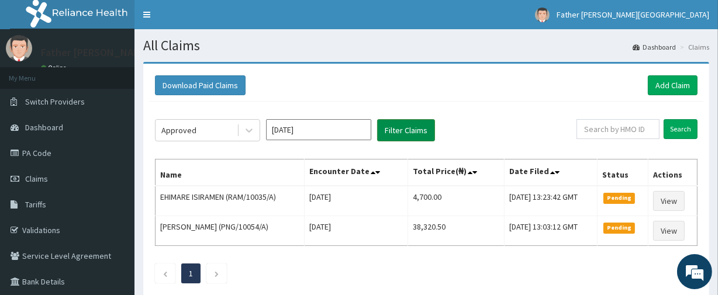
click at [395, 122] on button "Filter Claims" at bounding box center [406, 130] width 58 height 22
